Goal: Navigation & Orientation: Find specific page/section

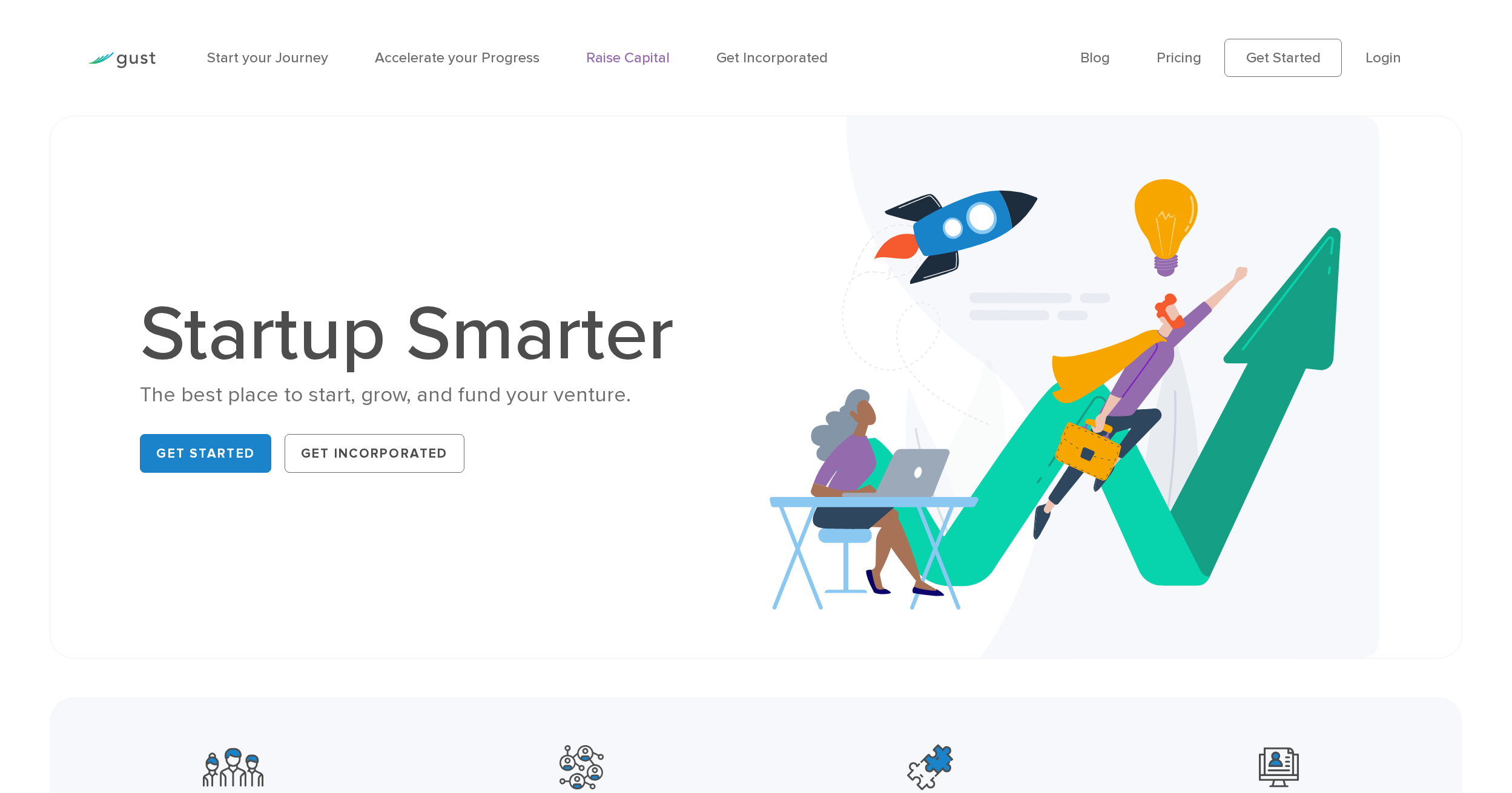
click at [613, 56] on link "Raise Capital" at bounding box center [627, 58] width 83 height 17
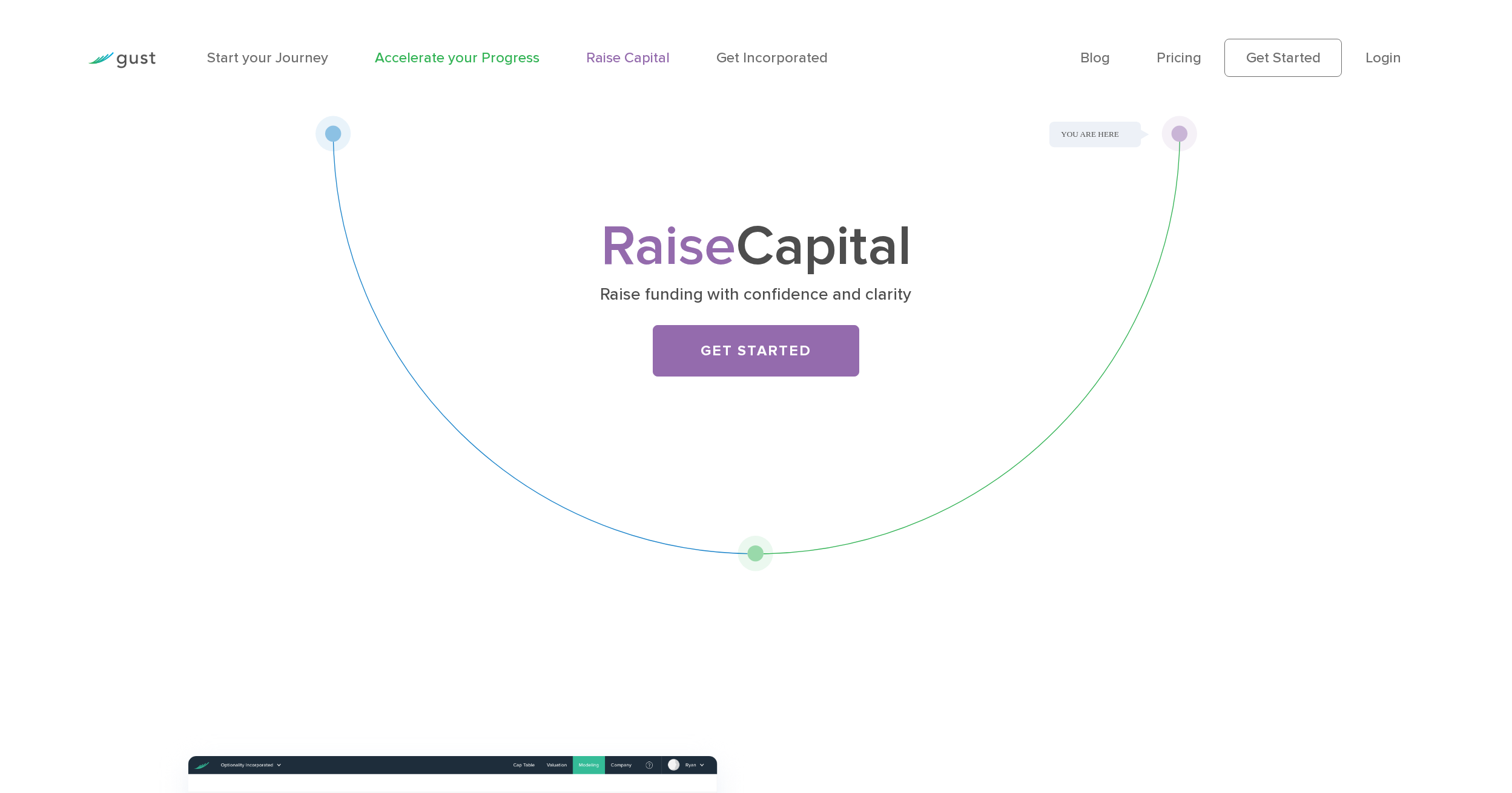
click at [430, 61] on link "Accelerate your Progress" at bounding box center [457, 58] width 165 height 17
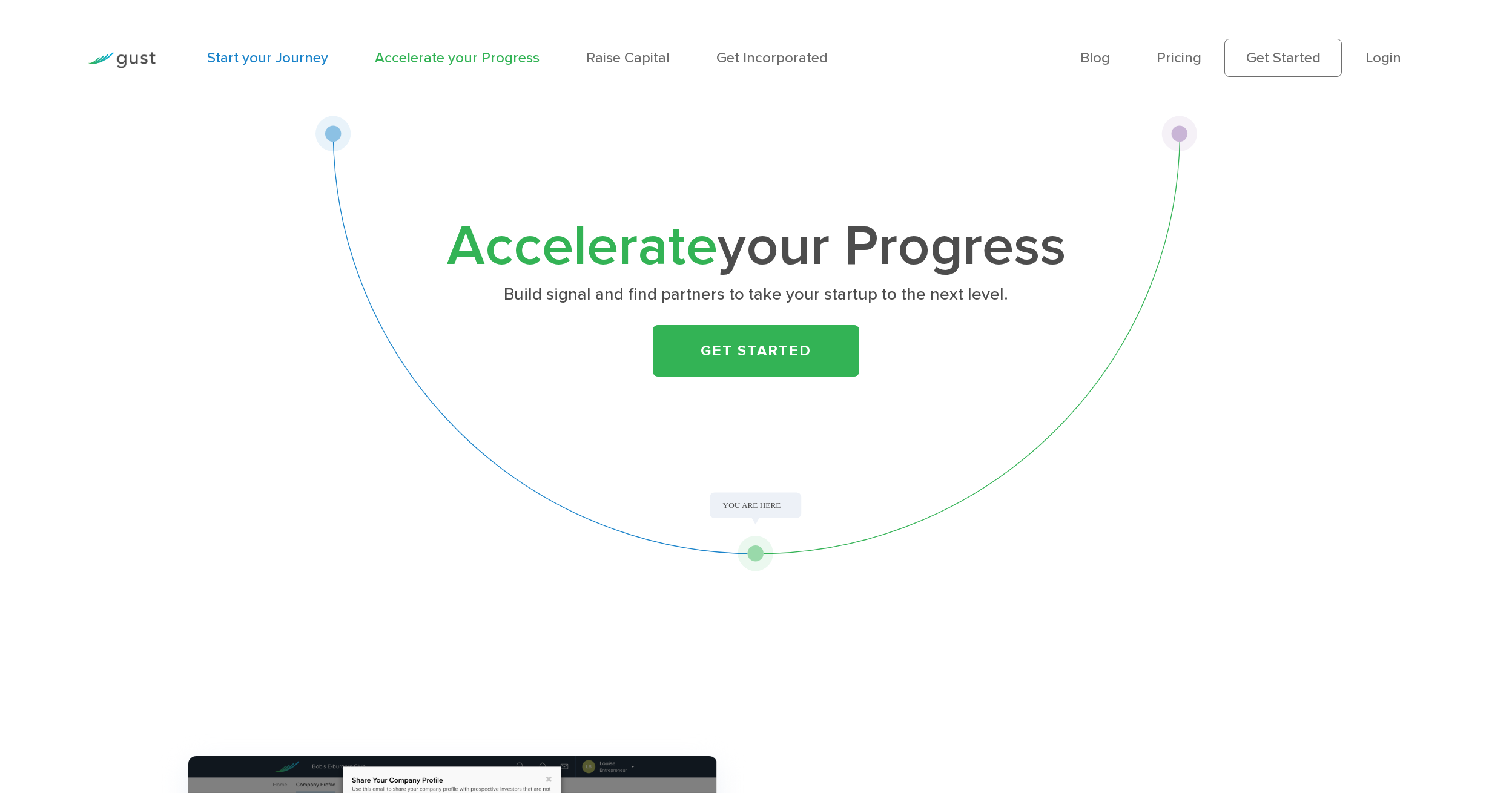
click at [259, 55] on link "Start your Journey" at bounding box center [268, 58] width 121 height 17
